Goal: Information Seeking & Learning: Learn about a topic

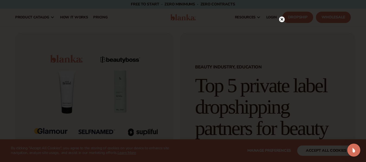
click at [282, 19] on icon at bounding box center [281, 19] width 3 height 3
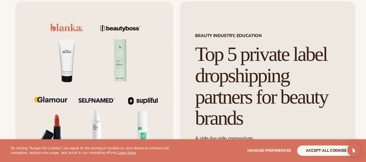
scroll to position [81, 0]
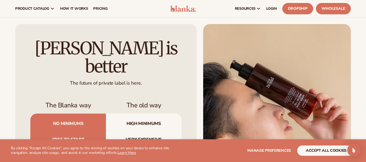
scroll to position [569, 0]
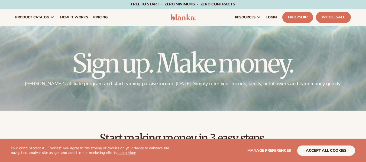
scroll to position [217, 0]
